Goal: Information Seeking & Learning: Learn about a topic

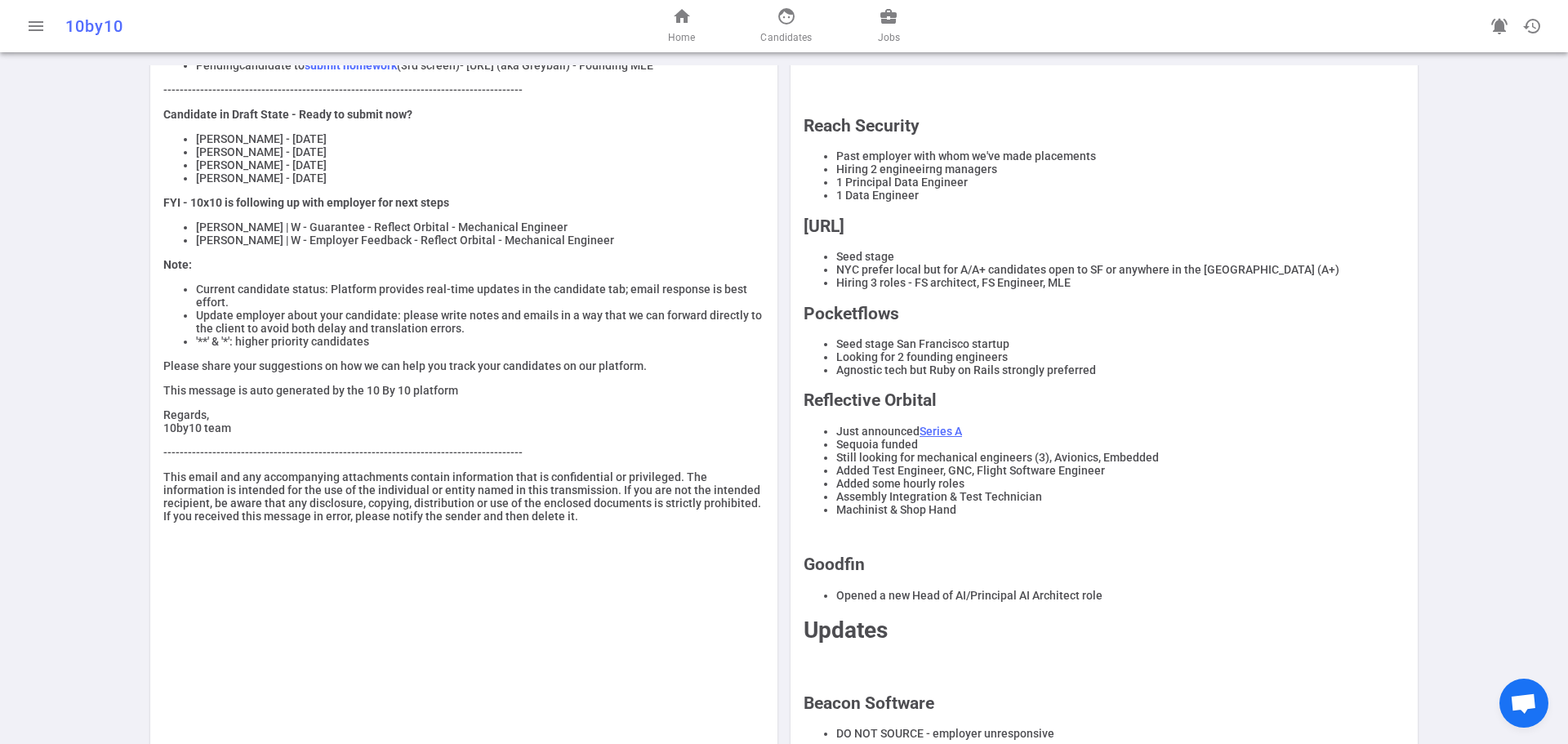
scroll to position [245, 0]
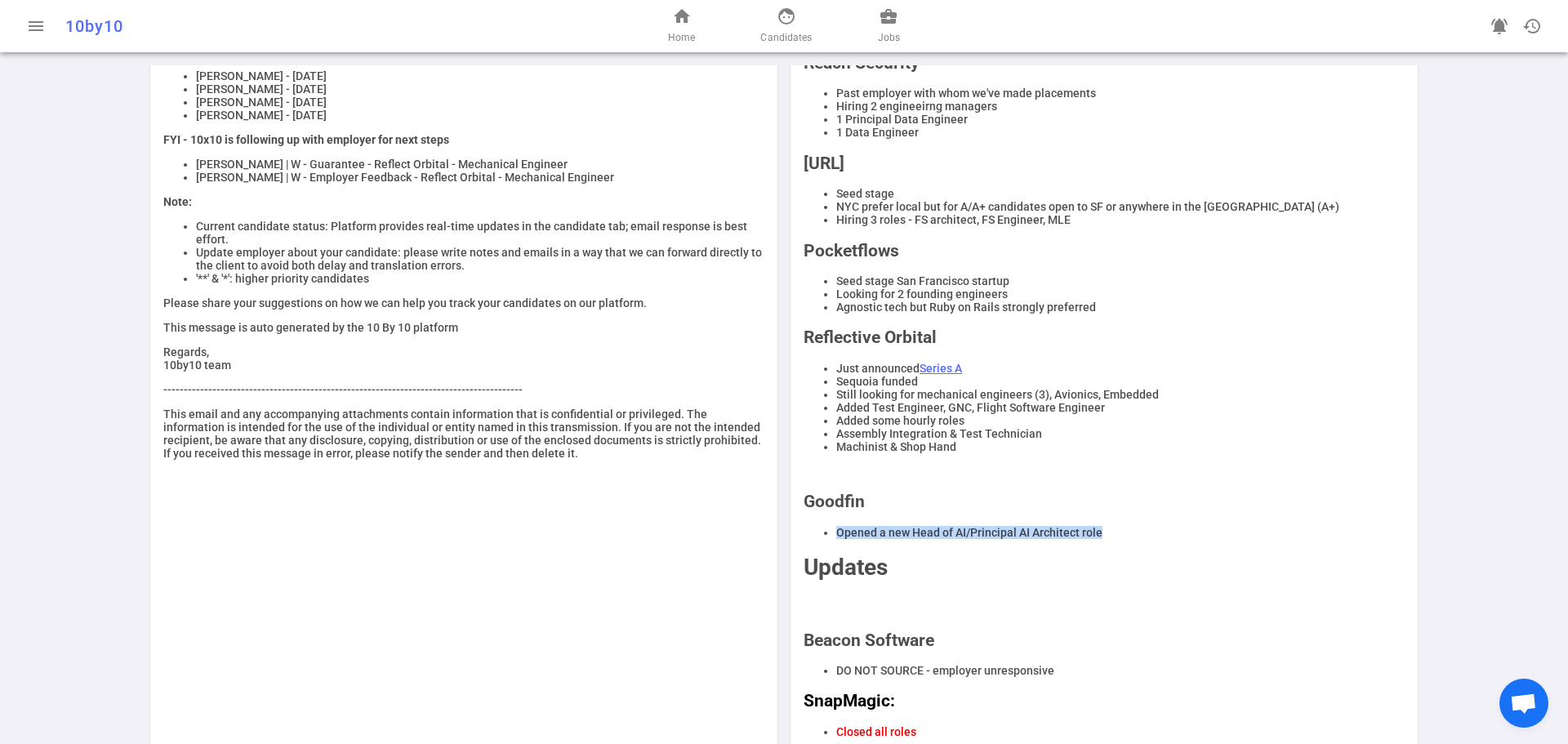
drag, startPoint x: 1108, startPoint y: 555, endPoint x: 830, endPoint y: 548, distance: 278.1
click at [830, 548] on div "REMINDERS Reposting jobs is strictly prohibited. DO NOT ask candidates' compens…" at bounding box center [1104, 312] width 601 height 854
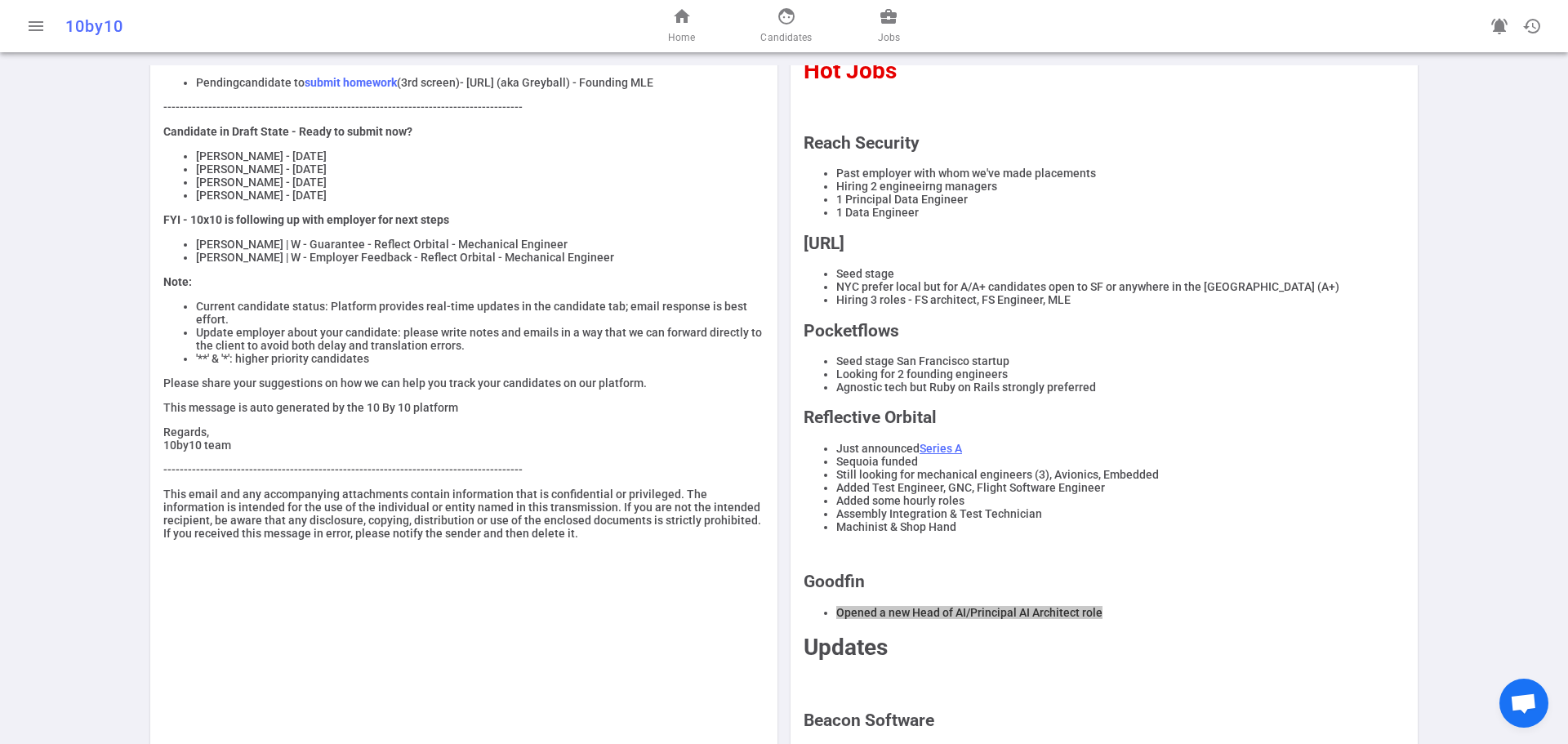
scroll to position [0, 0]
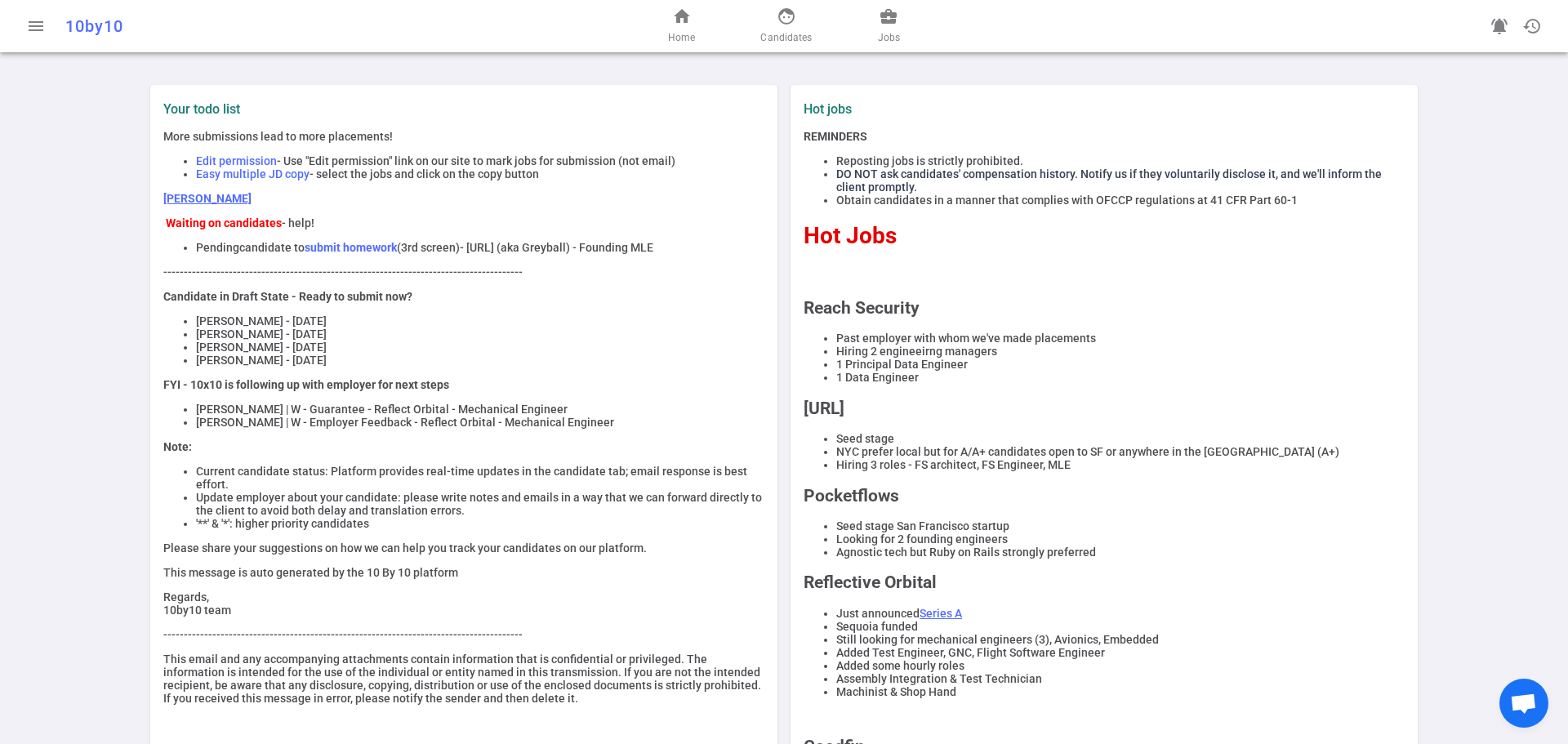
click at [330, 250] on strong "submit homework" at bounding box center [351, 247] width 92 height 13
click at [890, 22] on span "business_center" at bounding box center [888, 17] width 20 height 20
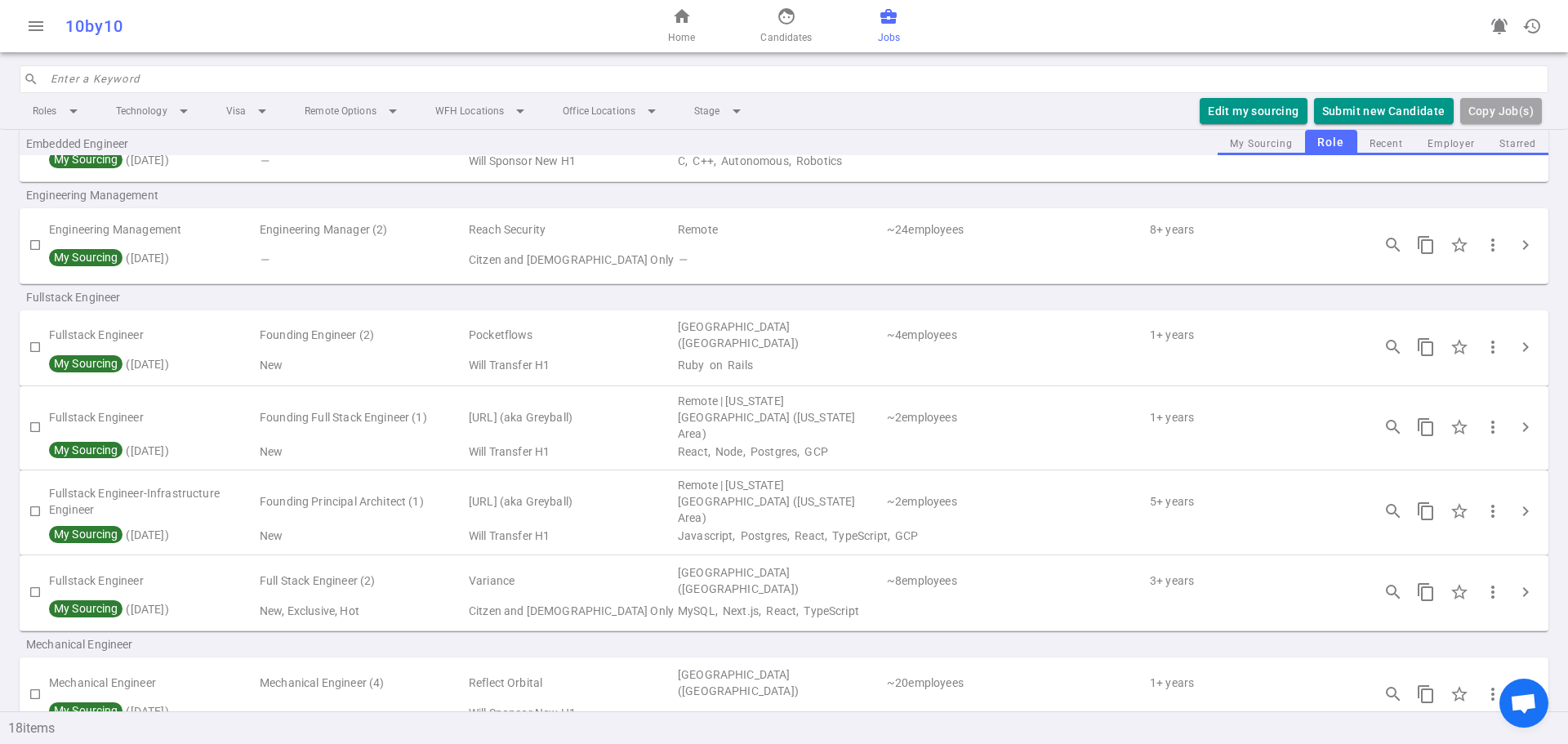
scroll to position [735, 0]
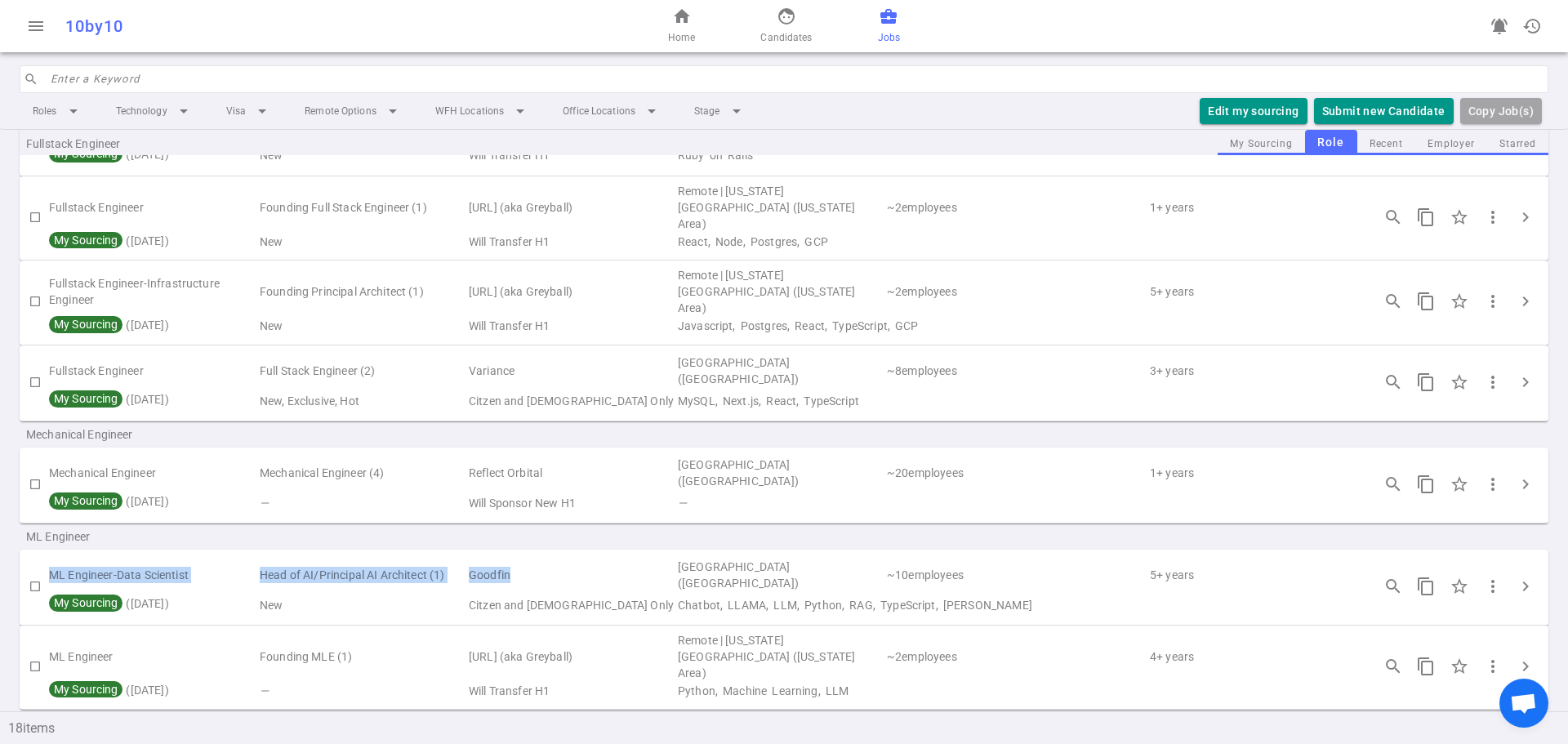
drag, startPoint x: 551, startPoint y: 551, endPoint x: 34, endPoint y: 546, distance: 517.0
click at [31, 556] on tr "ML Engineer-Data Scientist Head of AI/Principal AI Architect (1) Goodfin [GEOGR…" at bounding box center [784, 575] width 1529 height 37
click at [426, 556] on td "Head of AI/Principal AI Architect (1)" at bounding box center [362, 575] width 210 height 37
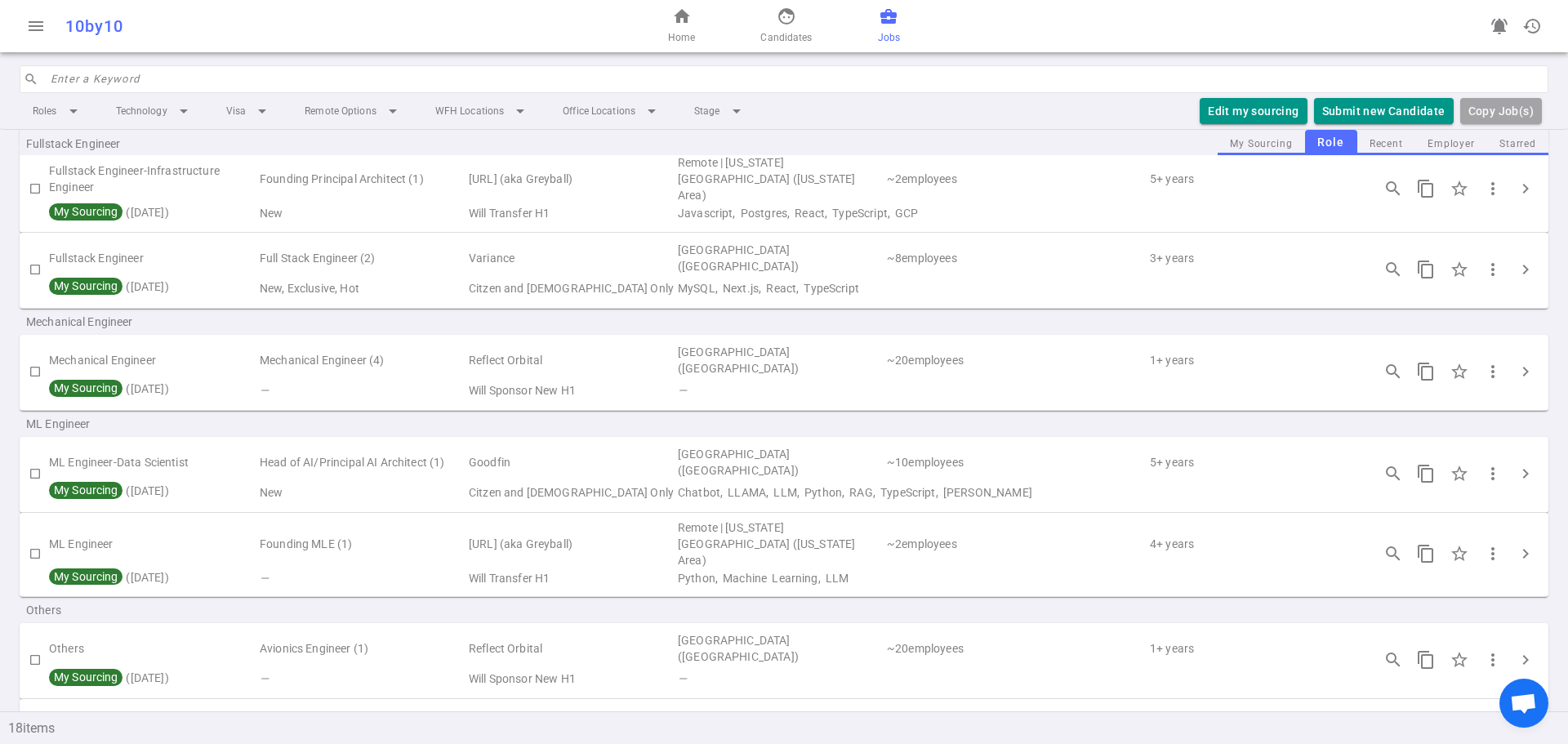
scroll to position [839, 0]
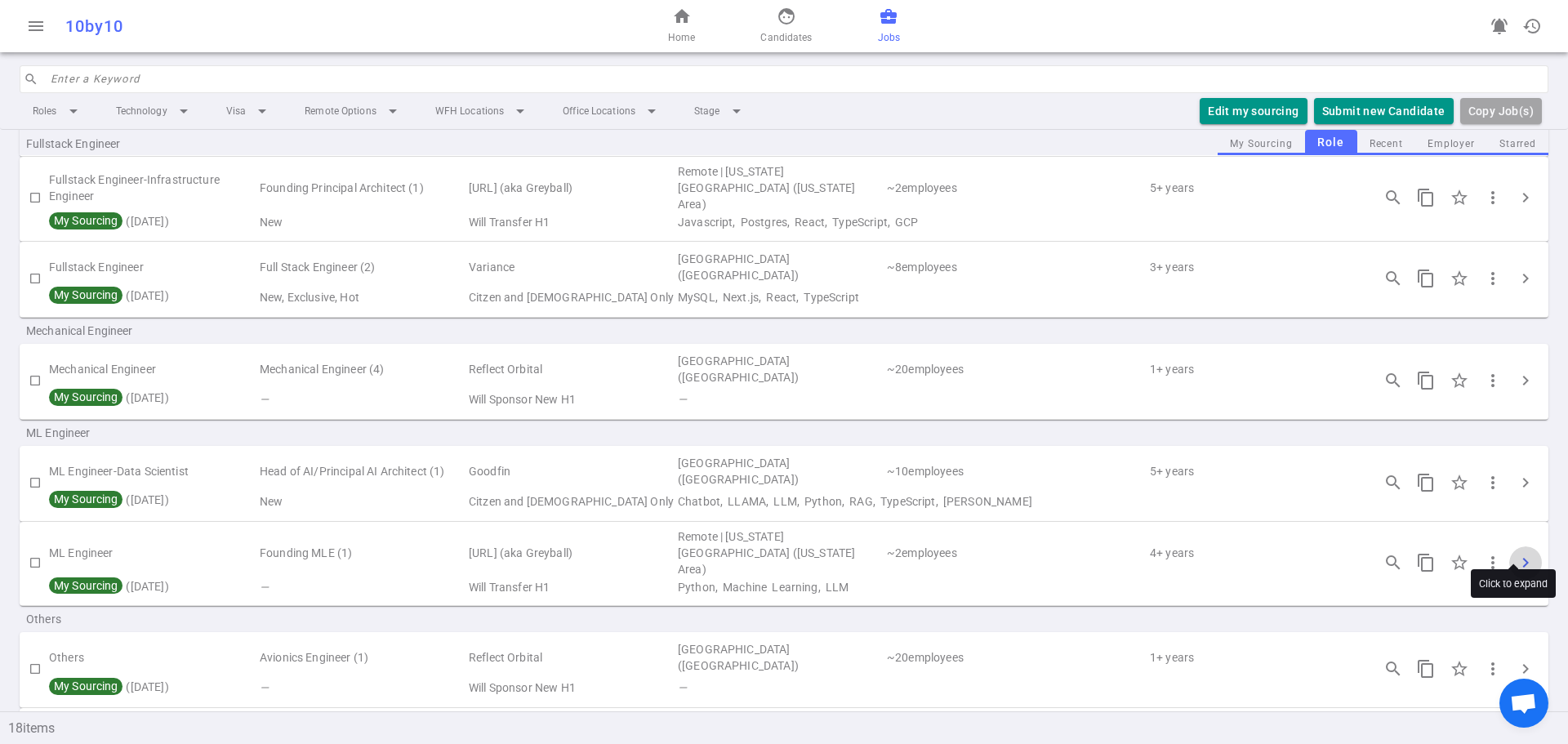
click at [1516, 553] on span "chevron_right" at bounding box center [1526, 563] width 20 height 20
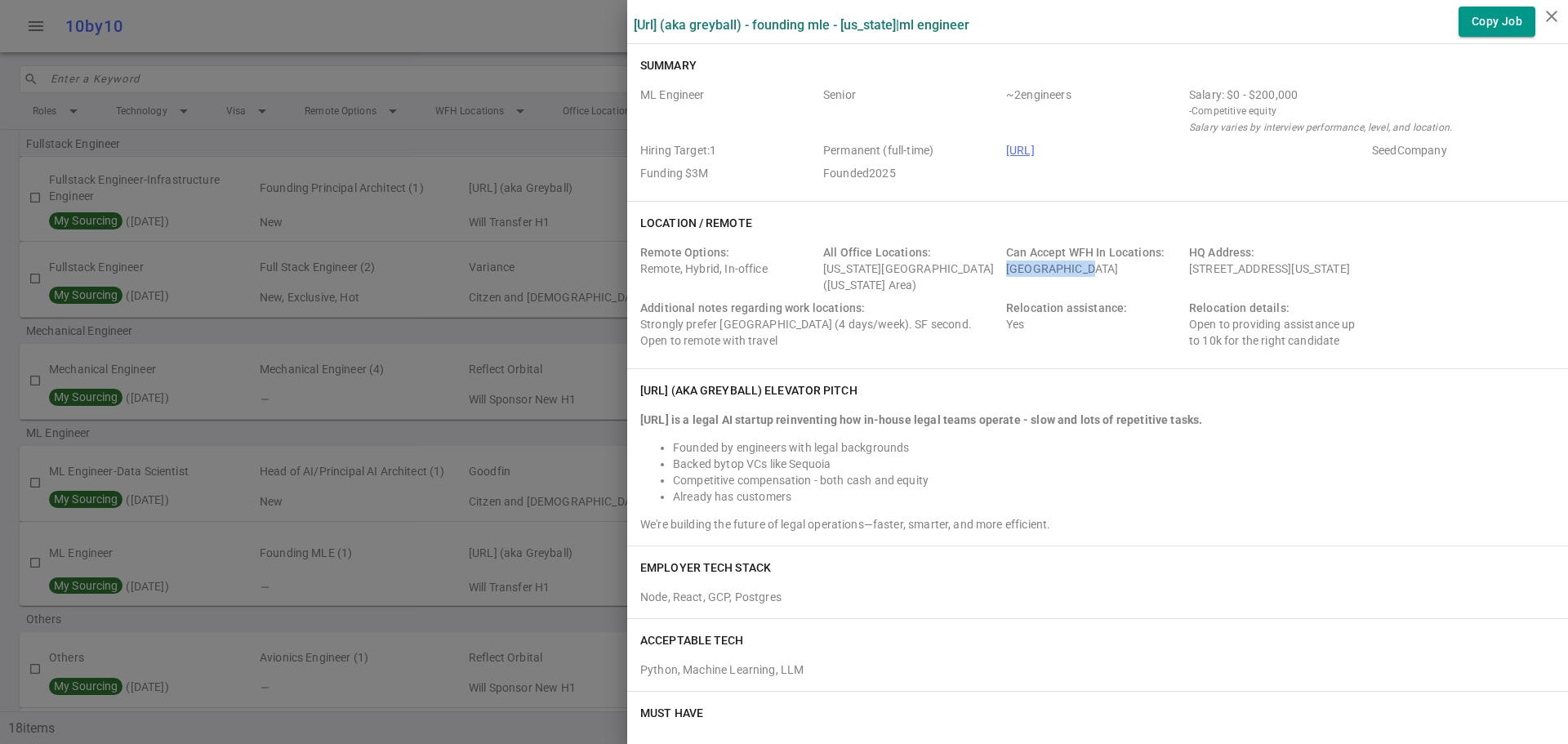
drag, startPoint x: 991, startPoint y: 276, endPoint x: 1076, endPoint y: 271, distance: 85.1
click at [1076, 271] on div "Remote Options: Remote, Hybrid, In-office All Office Locations: [US_STATE][GEOG…" at bounding box center [1098, 299] width 915 height 111
copy div "[GEOGRAPHIC_DATA]"
